Goal: Task Accomplishment & Management: Use online tool/utility

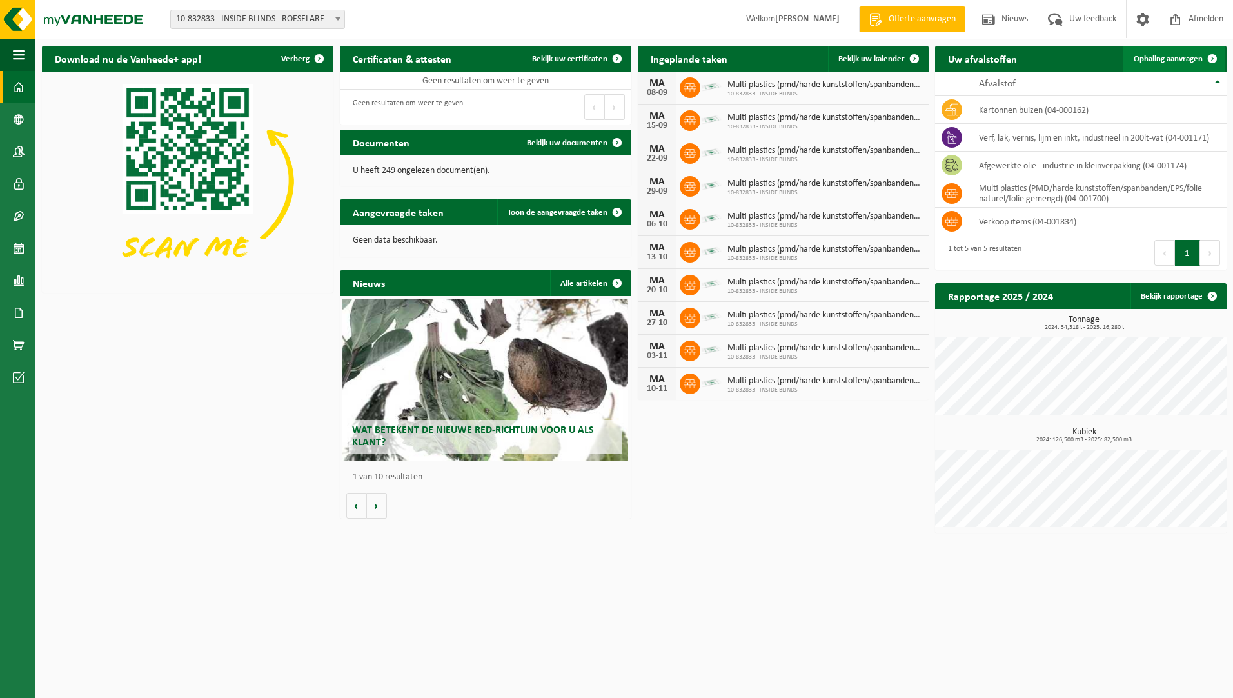
click at [1178, 58] on span "Ophaling aanvragen" at bounding box center [1168, 59] width 69 height 8
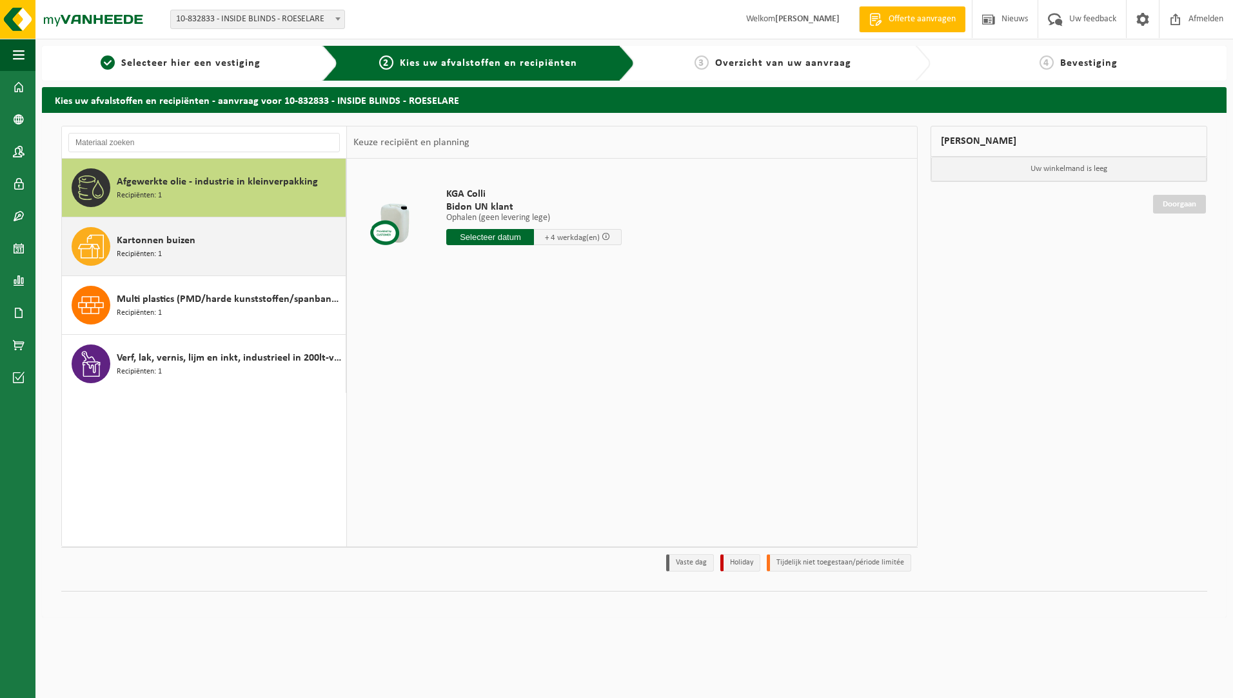
click at [171, 244] on span "Kartonnen buizen" at bounding box center [156, 240] width 79 height 15
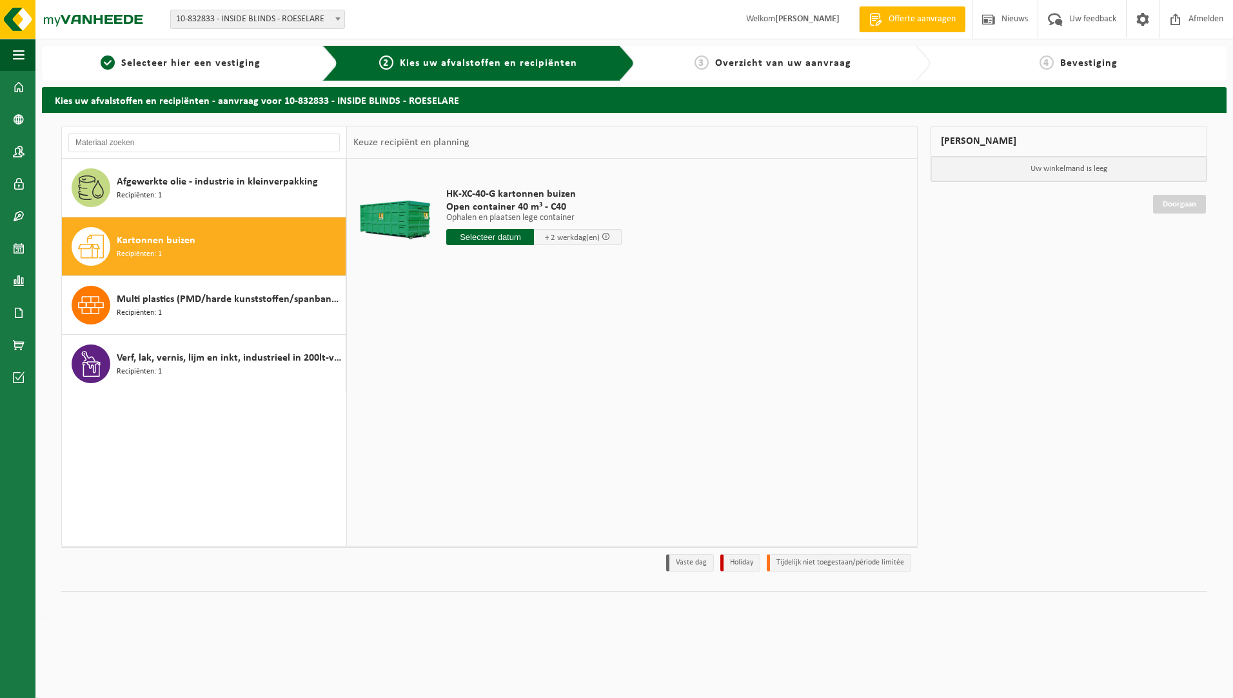
click at [491, 239] on input "text" at bounding box center [490, 237] width 88 height 16
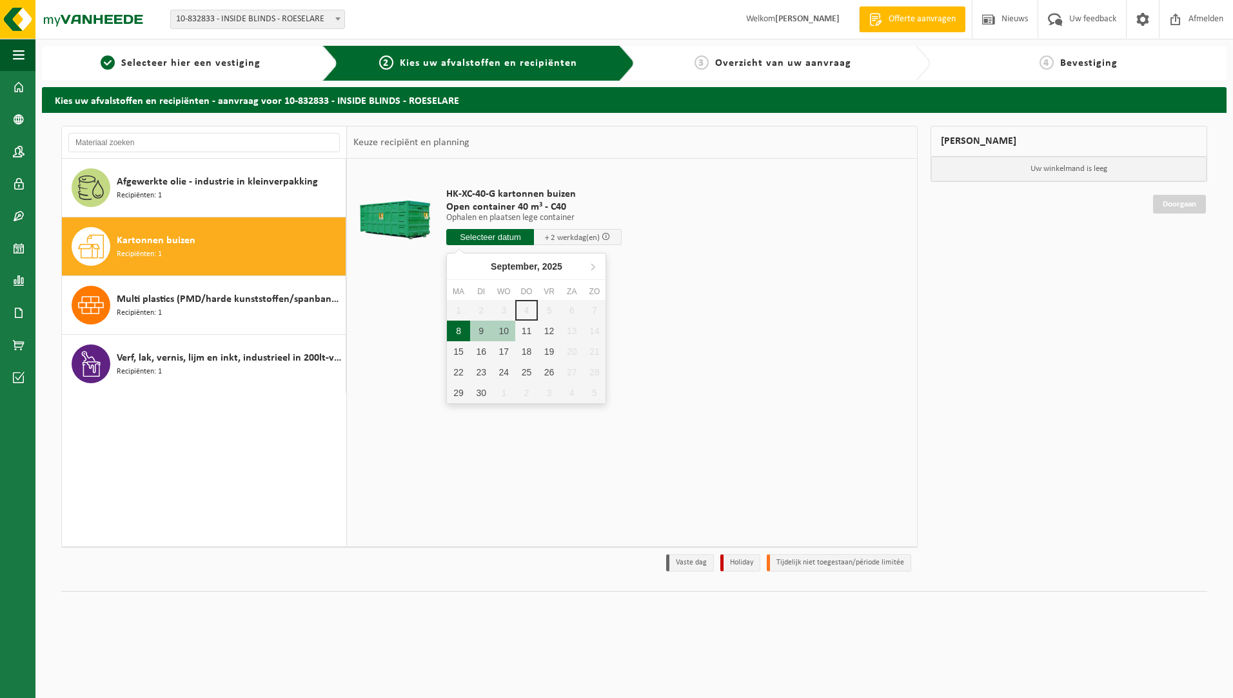
click at [458, 334] on div "8" at bounding box center [458, 331] width 23 height 21
type input "Van 2025-09-08"
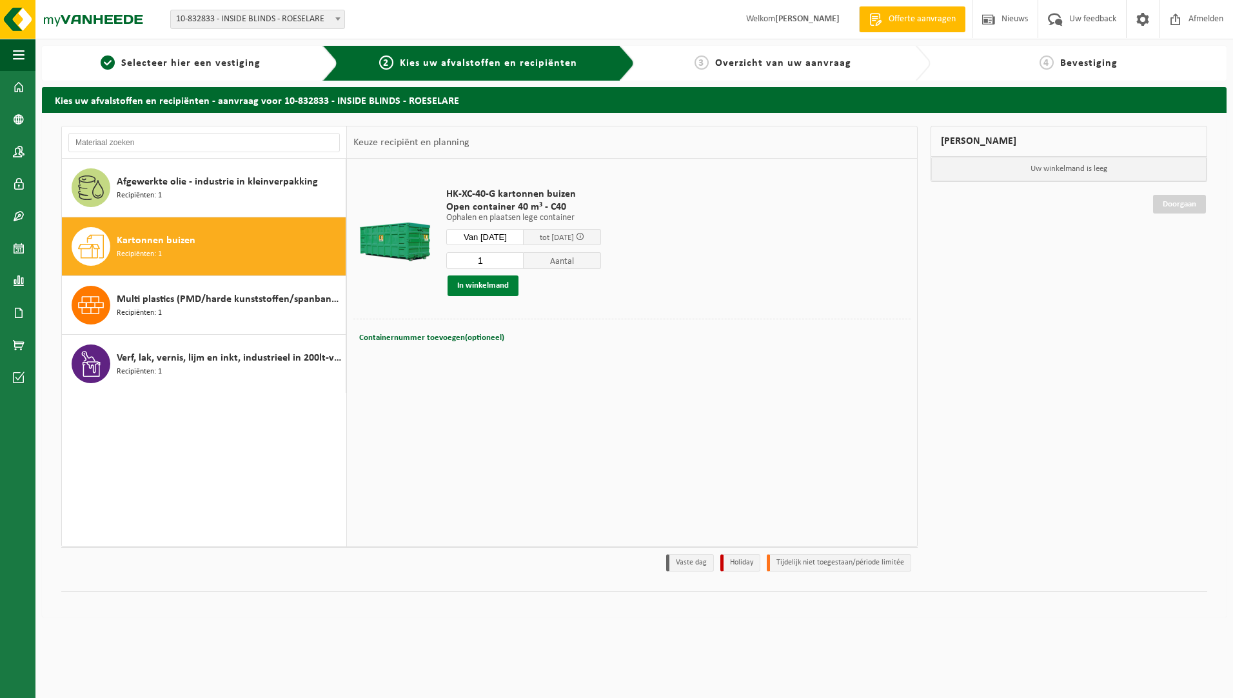
click at [482, 292] on button "In winkelmand" at bounding box center [483, 285] width 71 height 21
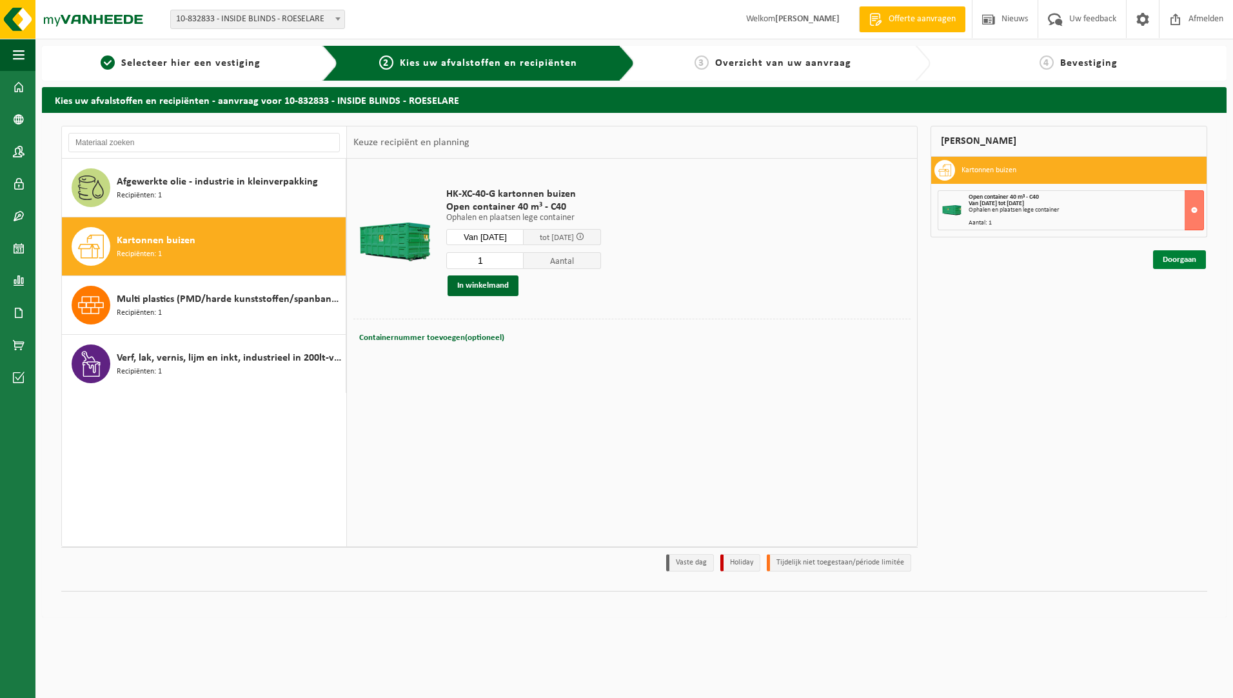
click at [1177, 263] on link "Doorgaan" at bounding box center [1179, 259] width 53 height 19
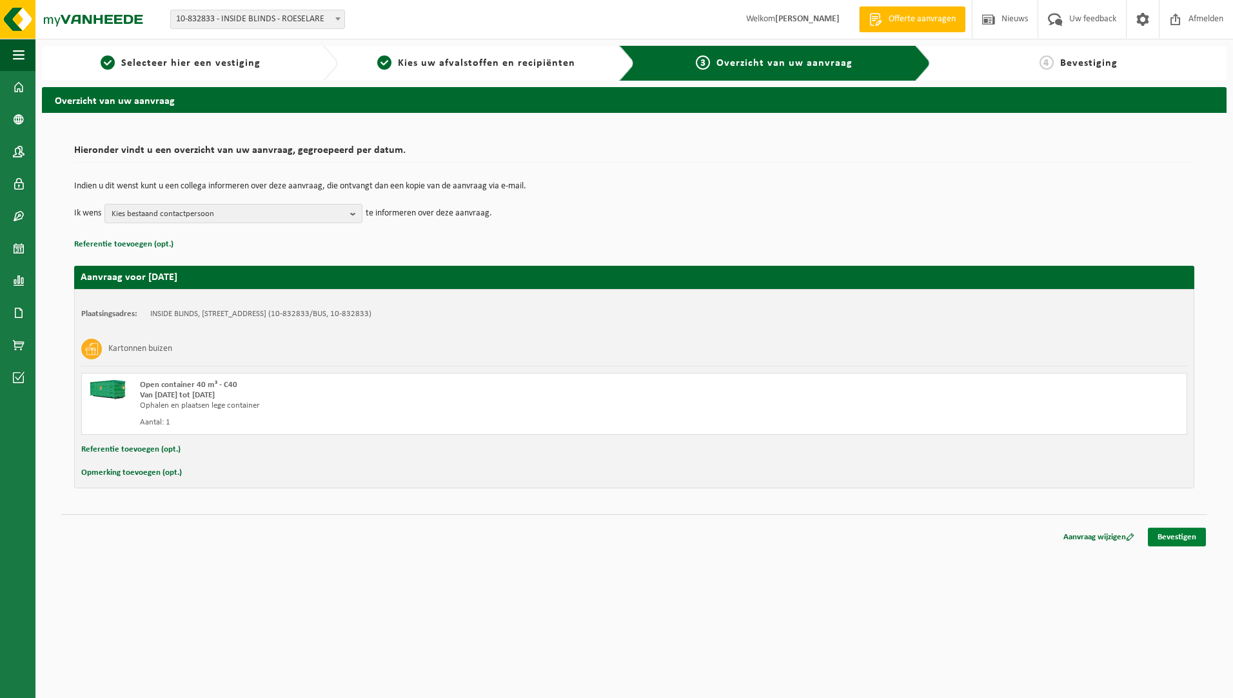
click at [1191, 541] on link "Bevestigen" at bounding box center [1177, 537] width 58 height 19
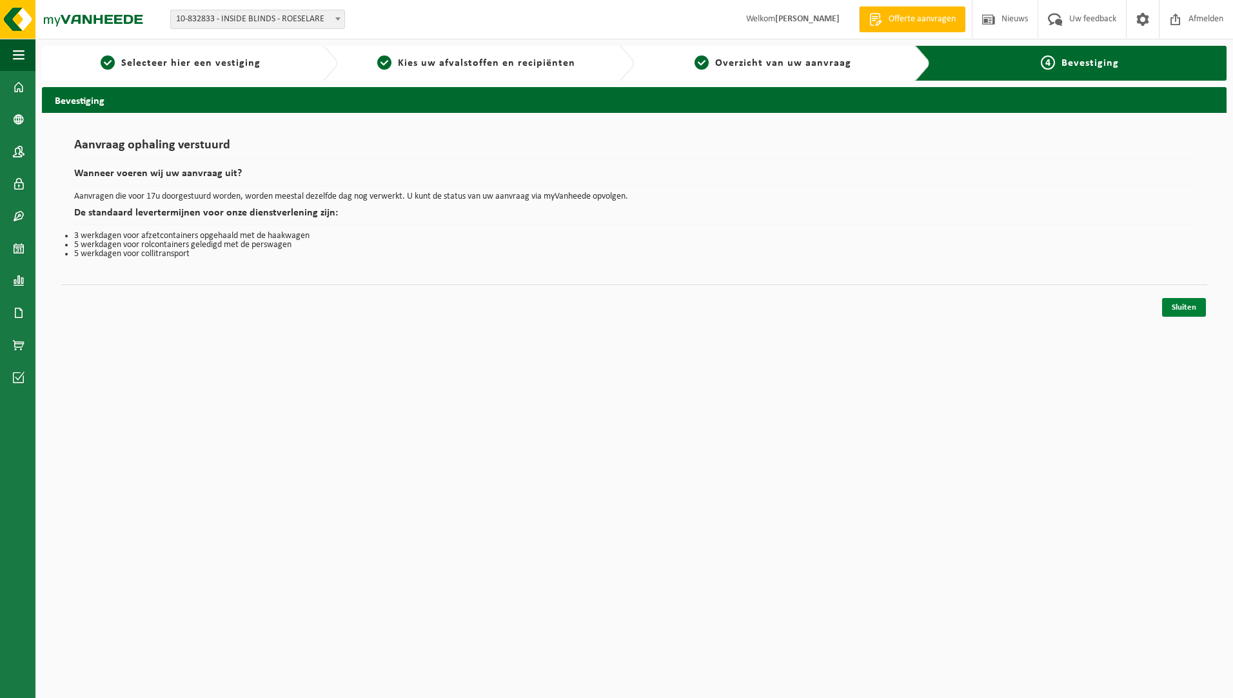
click at [1183, 307] on link "Sluiten" at bounding box center [1184, 307] width 44 height 19
